Goal: Task Accomplishment & Management: Use online tool/utility

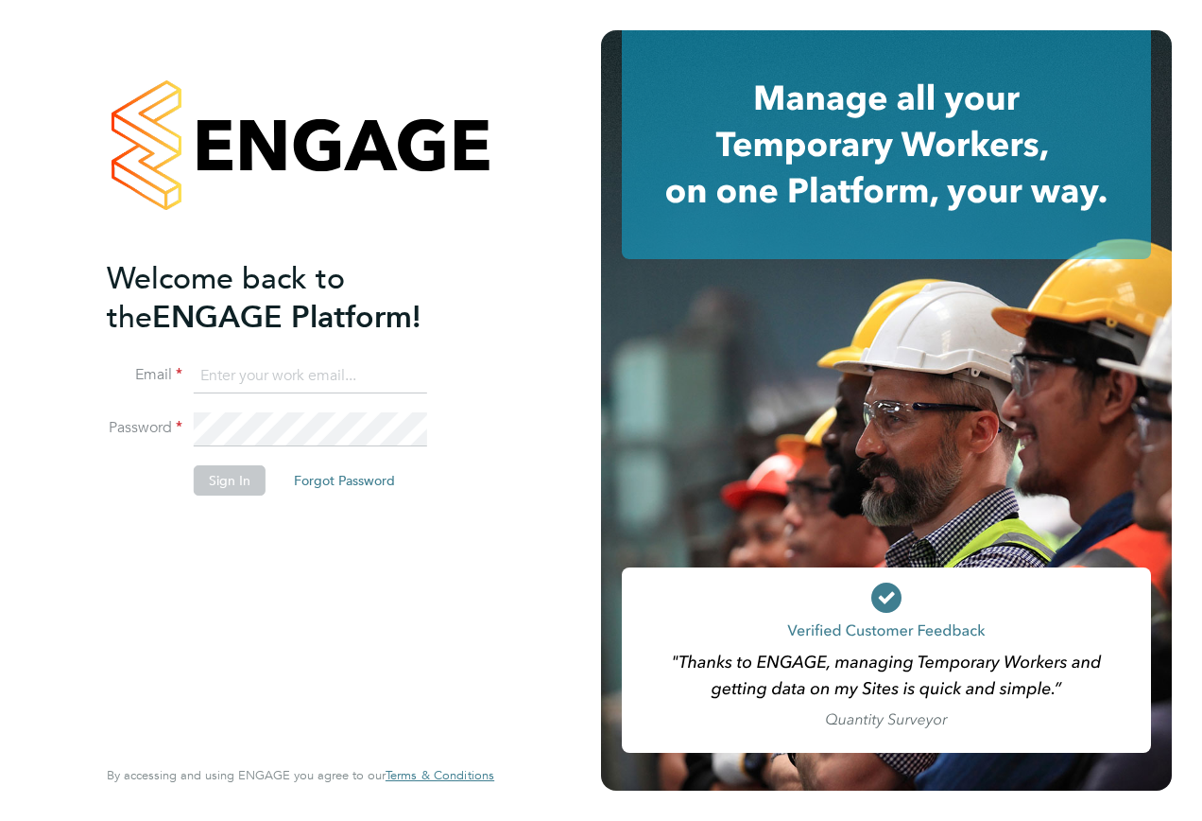
type input "james.barnard@vistry.co.uk"
click at [233, 476] on button "Sign In" at bounding box center [230, 480] width 72 height 30
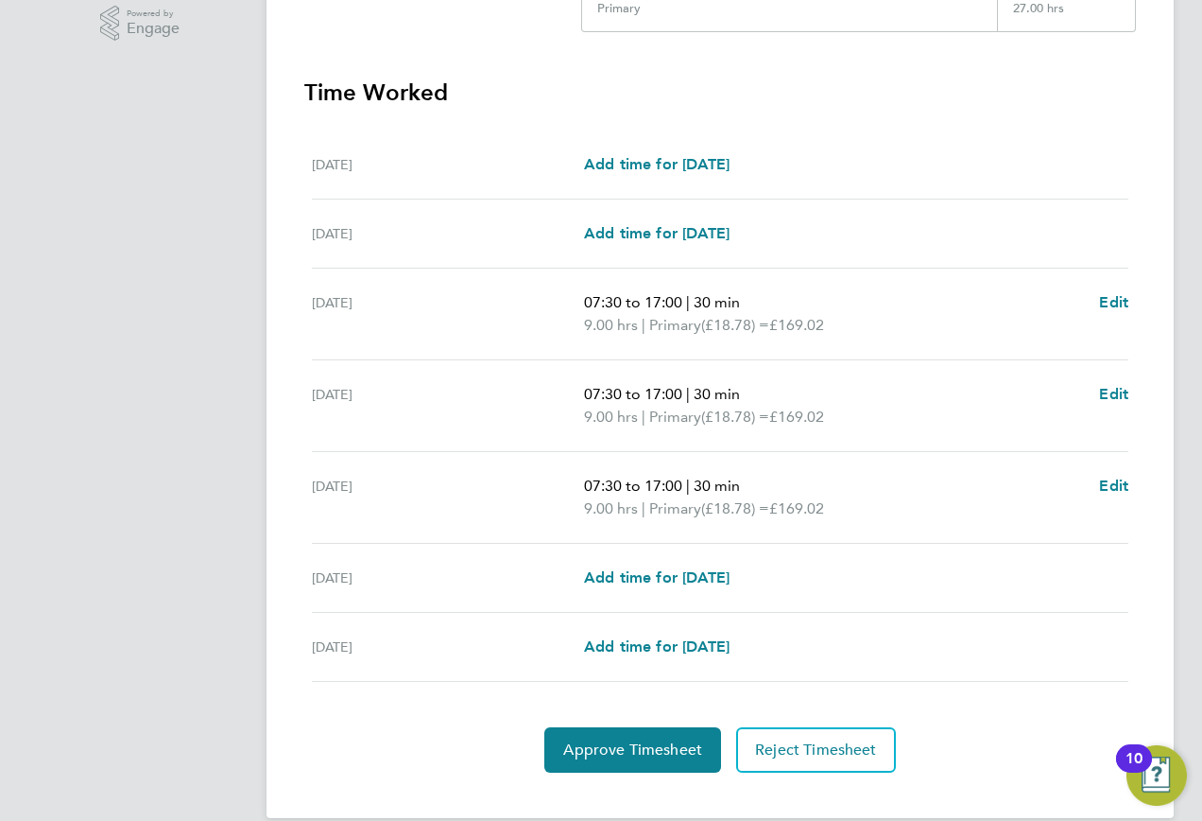
scroll to position [515, 0]
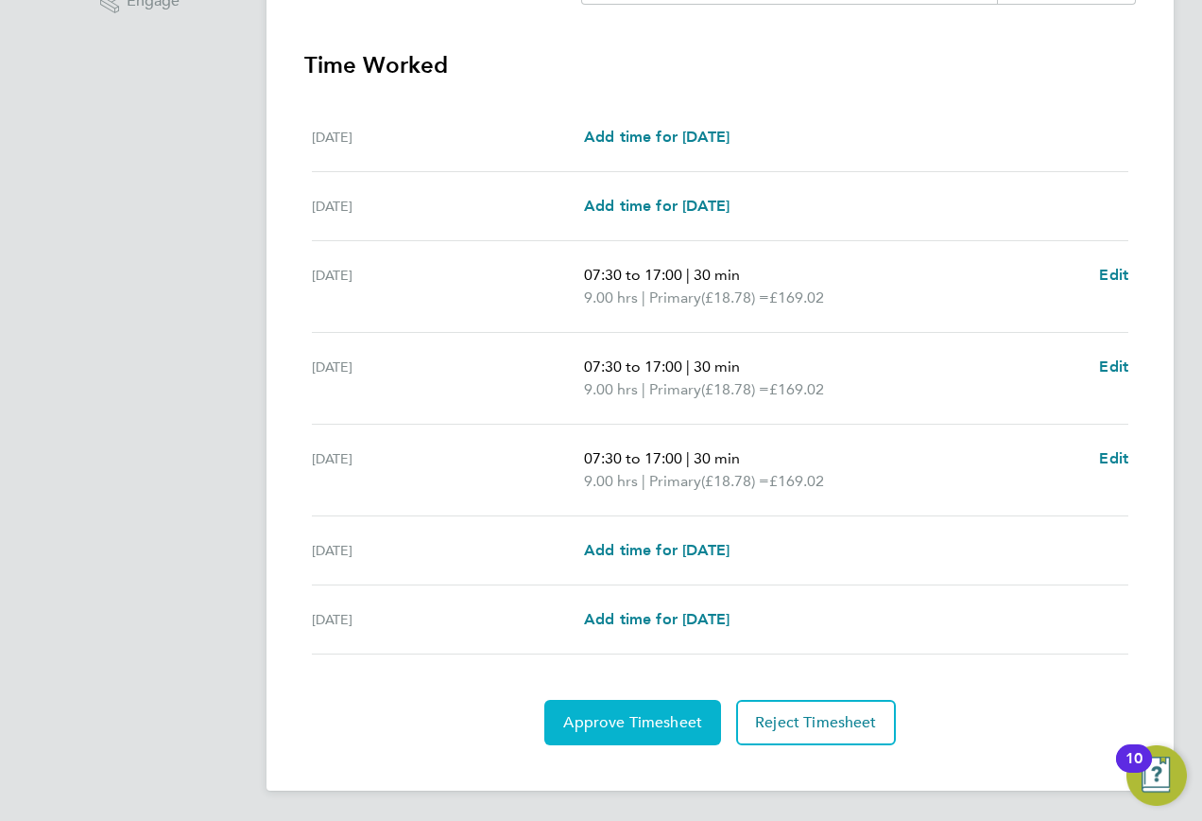
click at [658, 719] on span "Approve Timesheet" at bounding box center [632, 722] width 139 height 19
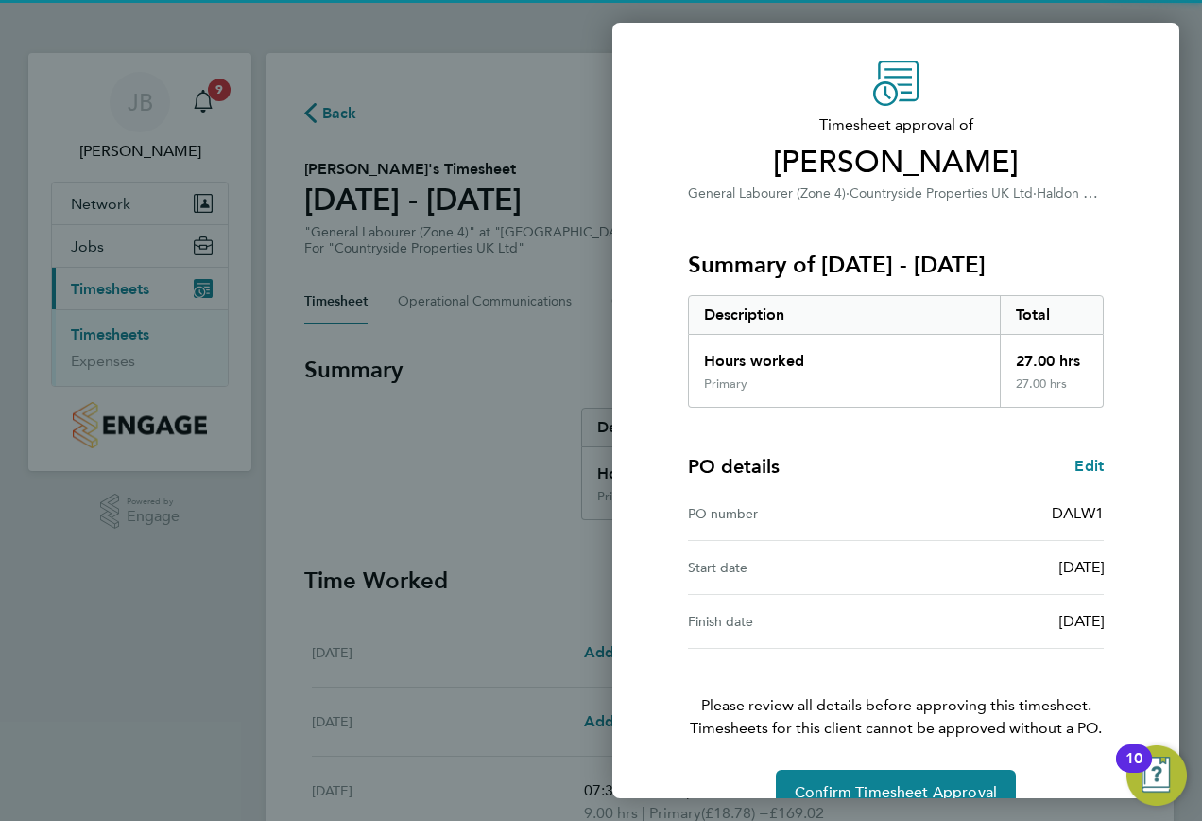
scroll to position [85, 0]
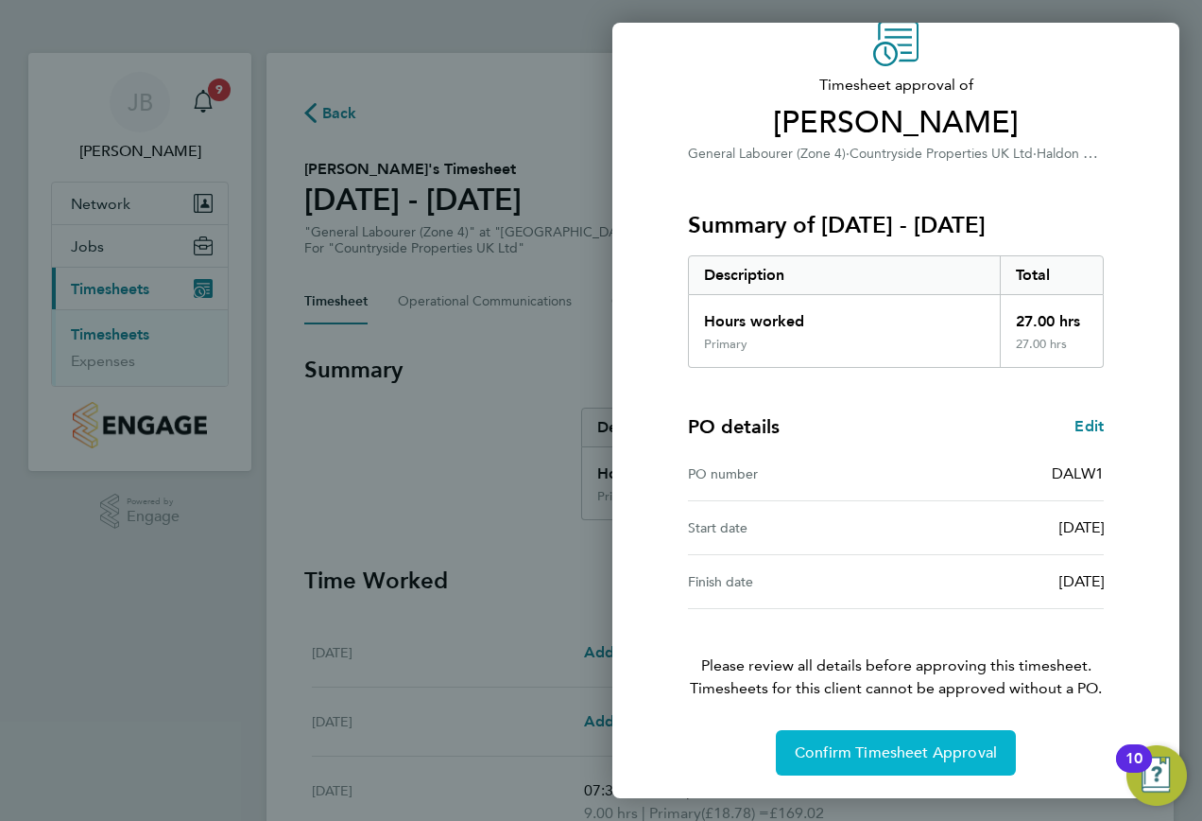
click at [859, 748] on span "Confirm Timesheet Approval" at bounding box center [896, 752] width 202 height 19
